Goal: Task Accomplishment & Management: Manage account settings

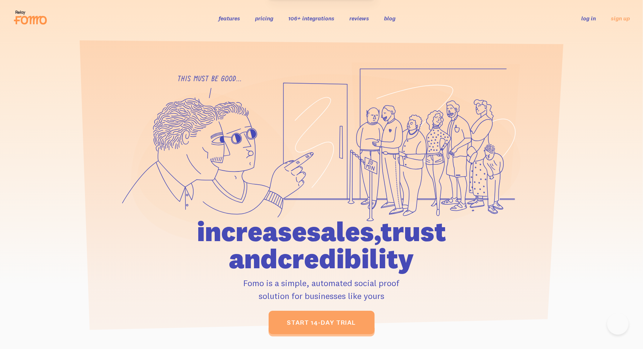
click at [595, 17] on link "log in" at bounding box center [589, 18] width 15 height 7
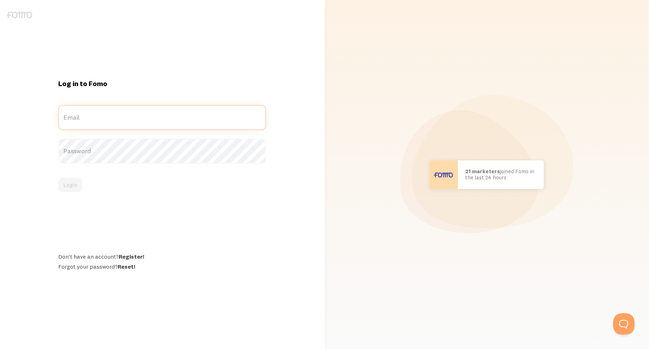
type input "[EMAIL_ADDRESS][DOMAIN_NAME]"
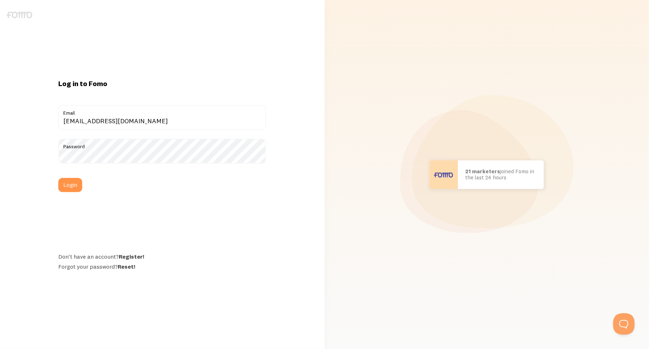
click at [90, 184] on div "Login" at bounding box center [162, 185] width 208 height 14
click at [78, 187] on button "Login" at bounding box center [70, 185] width 24 height 14
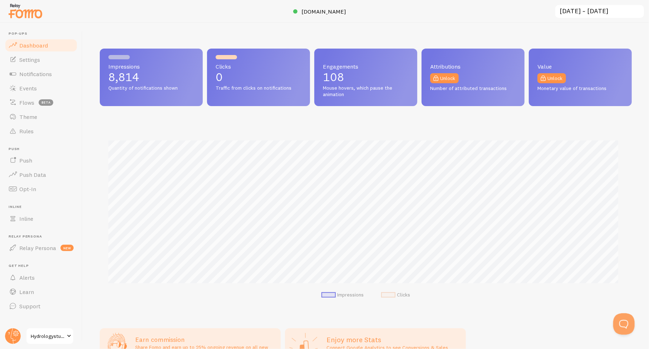
scroll to position [188, 526]
click at [26, 86] on span "Events" at bounding box center [28, 88] width 18 height 7
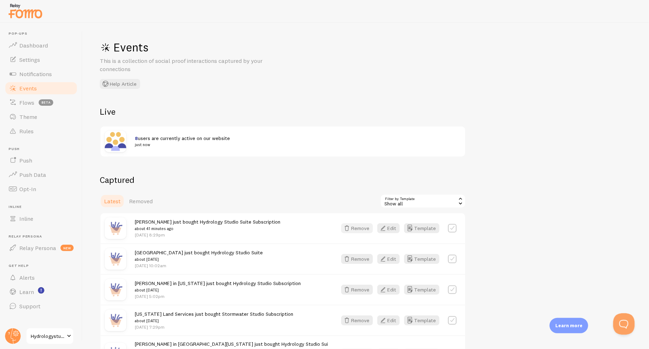
click at [353, 228] on button "Remove" at bounding box center [357, 228] width 32 height 10
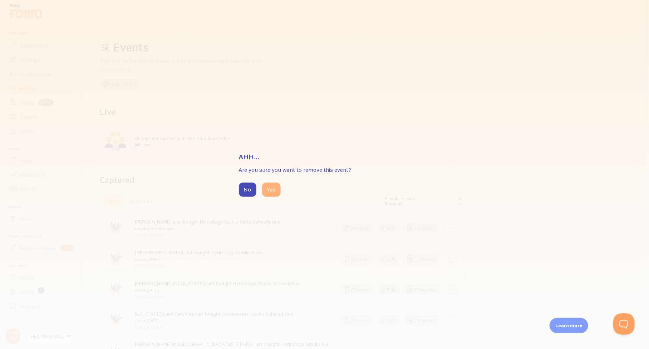
click at [271, 191] on button "Yes" at bounding box center [271, 190] width 19 height 14
